Goal: Use online tool/utility: Utilize a website feature to perform a specific function

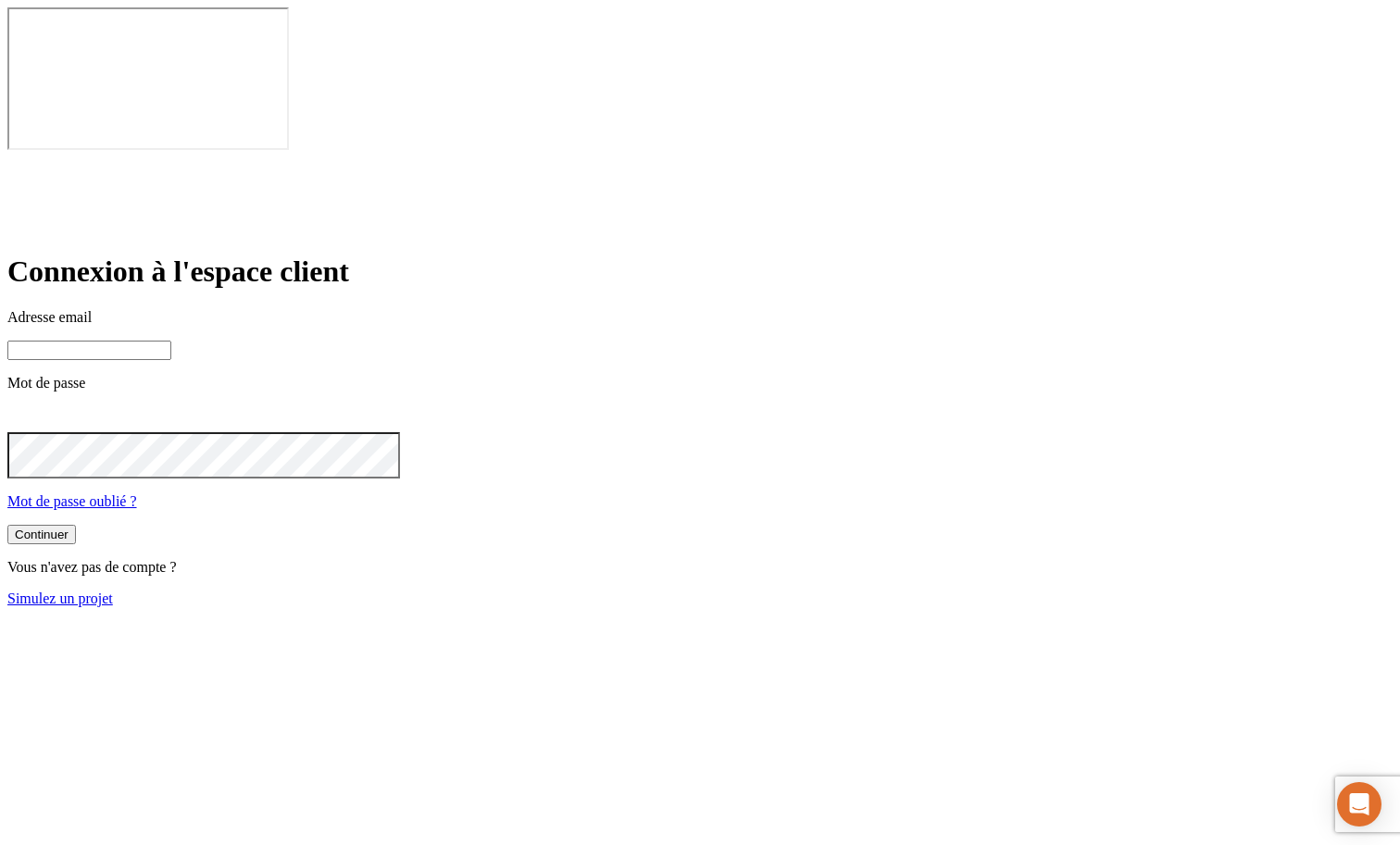
click at [171, 341] on input at bounding box center [89, 350] width 164 height 19
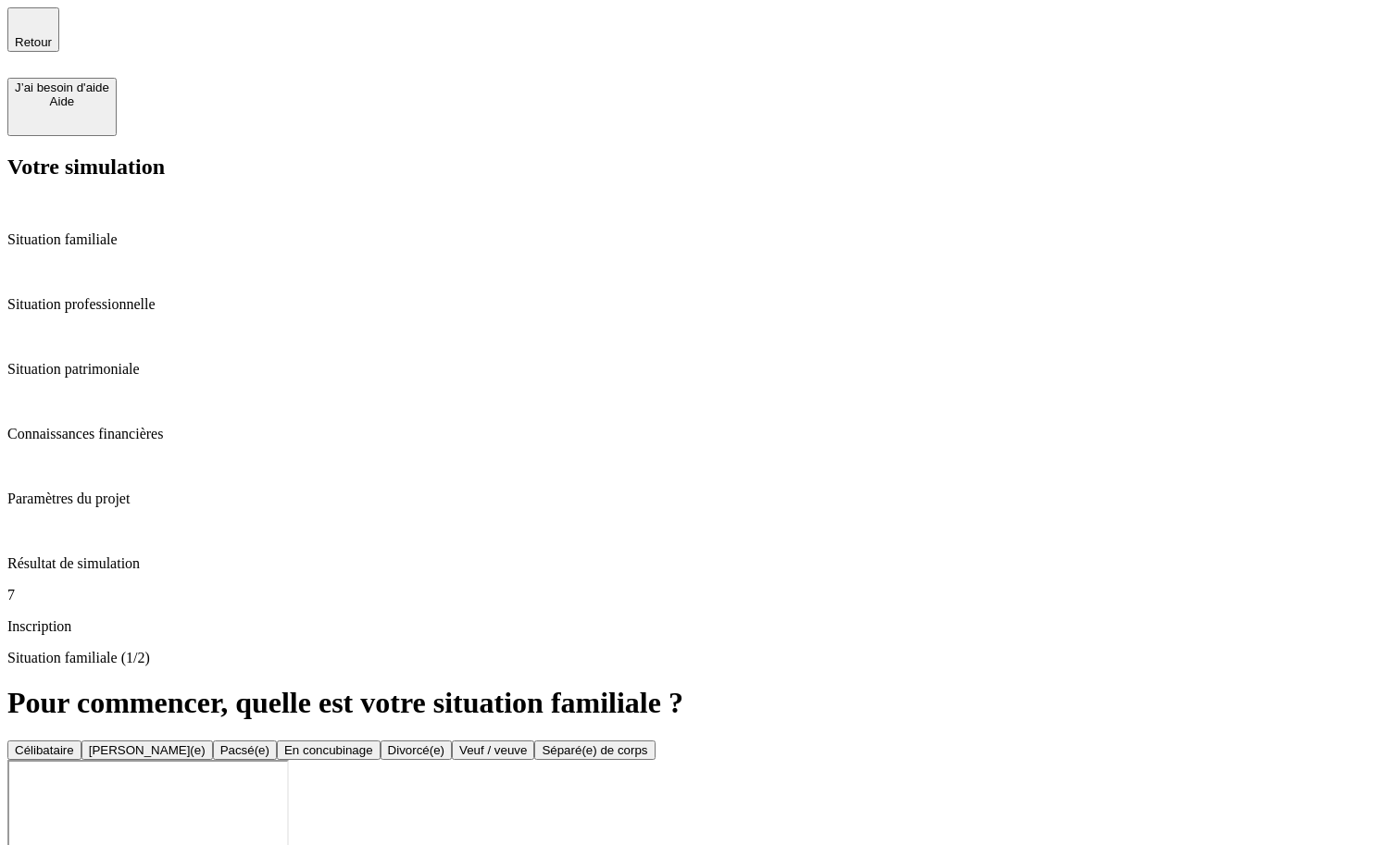
click at [81, 740] on button "Célibataire" at bounding box center [45, 750] width 75 height 19
